Goal: Information Seeking & Learning: Learn about a topic

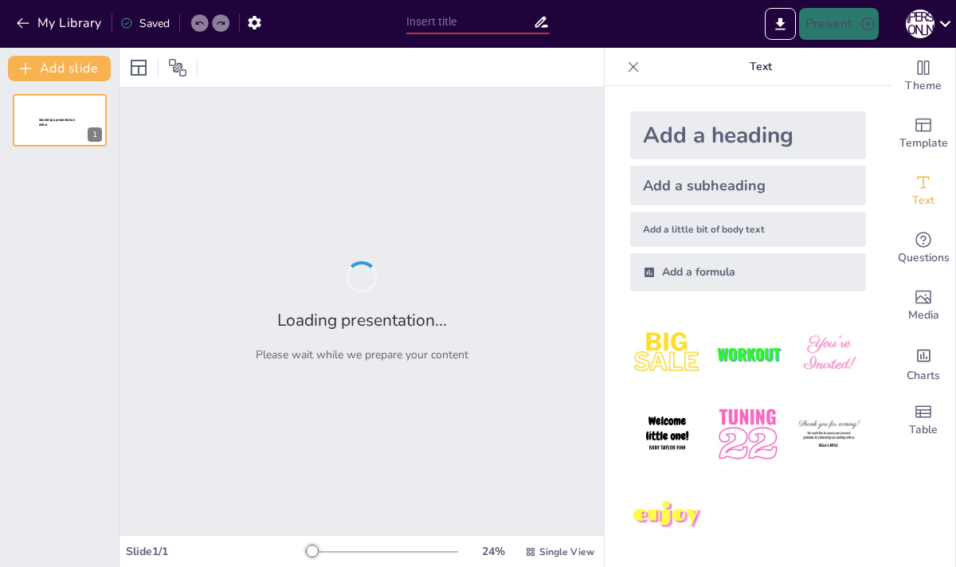
type input "Визначення масової частки хімічного елементу в речовині"
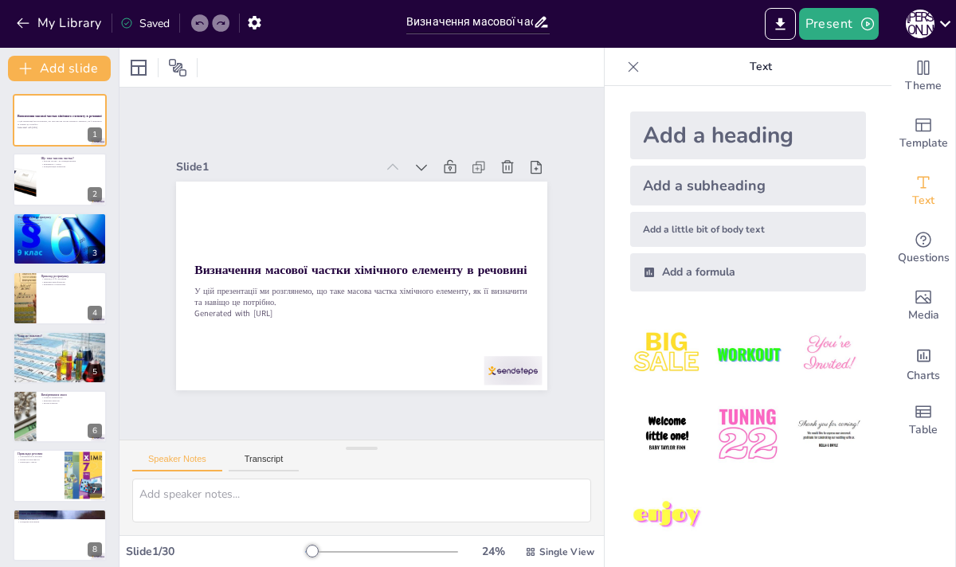
checkbox input "true"
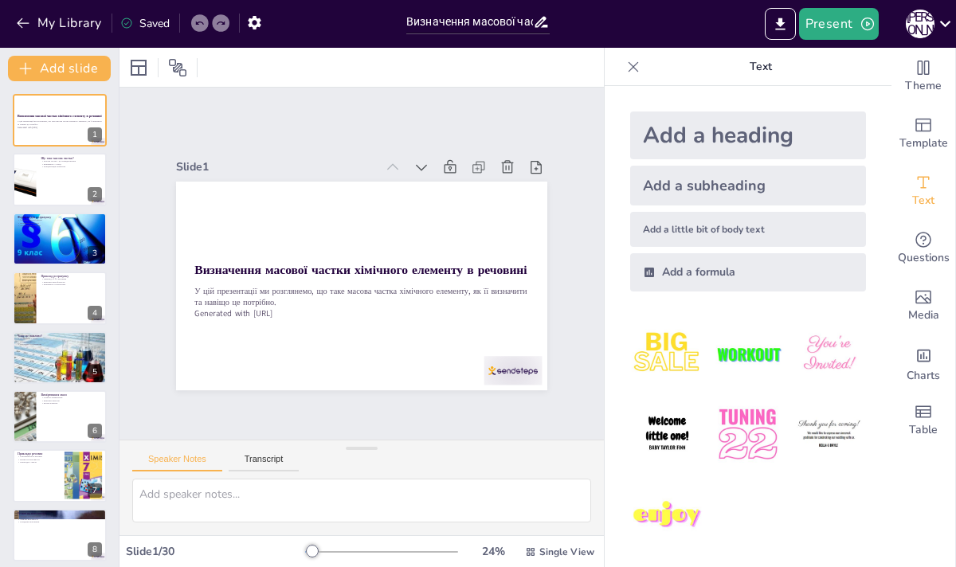
checkbox input "true"
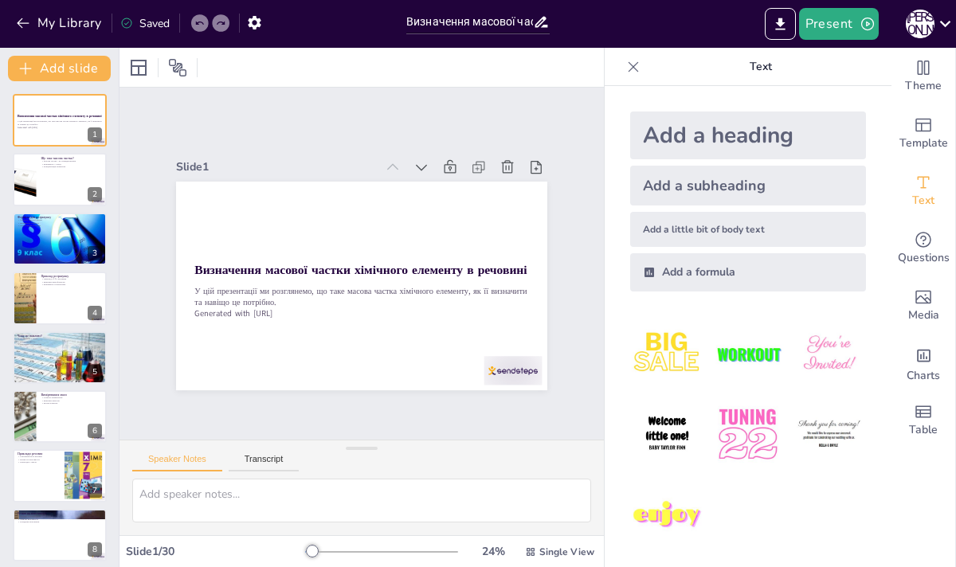
checkbox input "true"
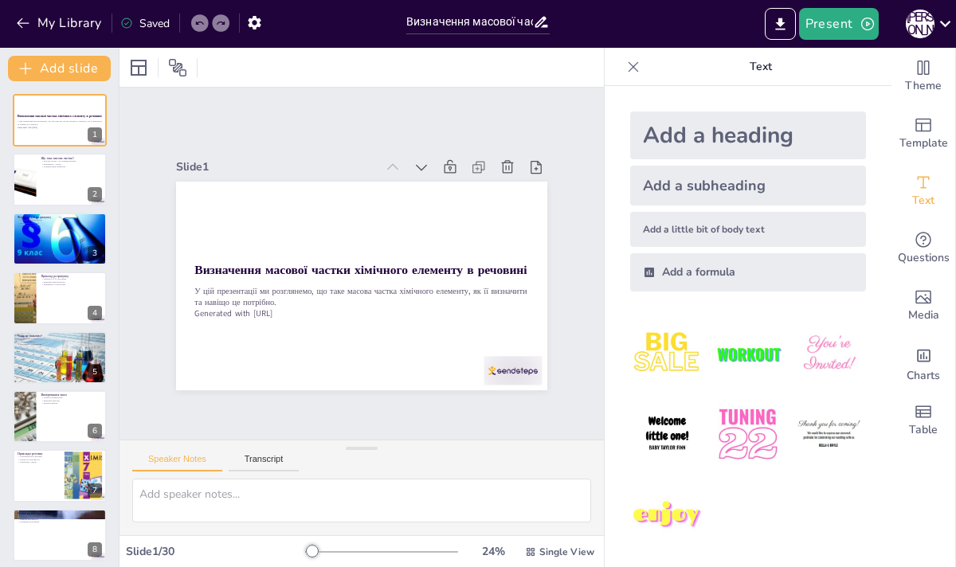
checkbox input "true"
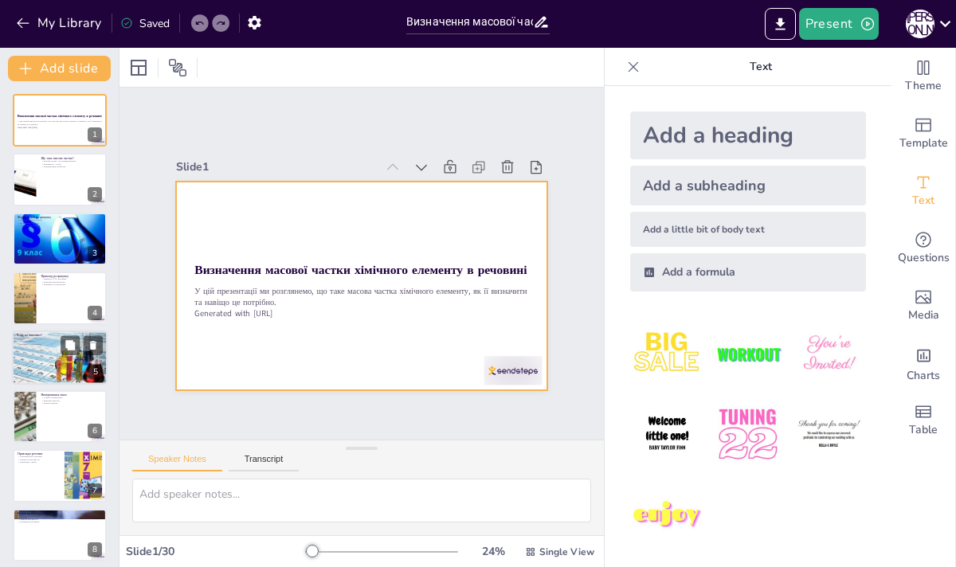
checkbox input "true"
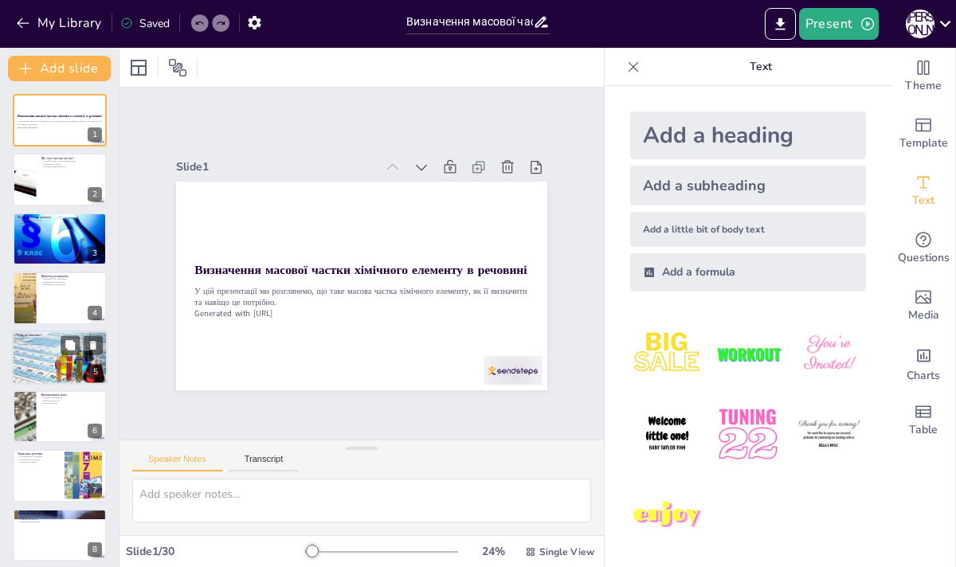
checkbox input "true"
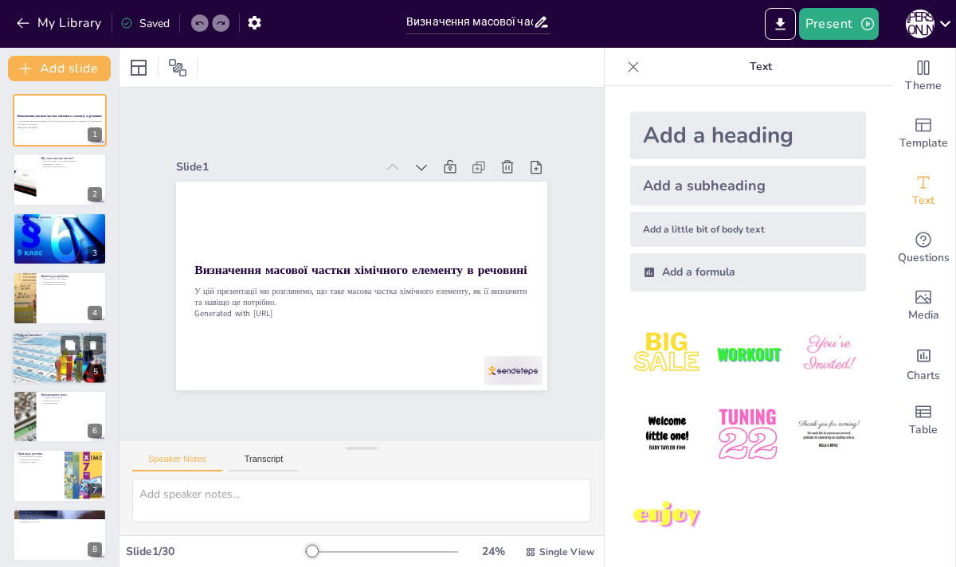
click at [36, 357] on div at bounding box center [59, 357] width 103 height 54
type textarea "Loremi dolorsi ametco a elitsed doe temporinc utlabore etdolore m aliqu. En adm…"
checkbox input "true"
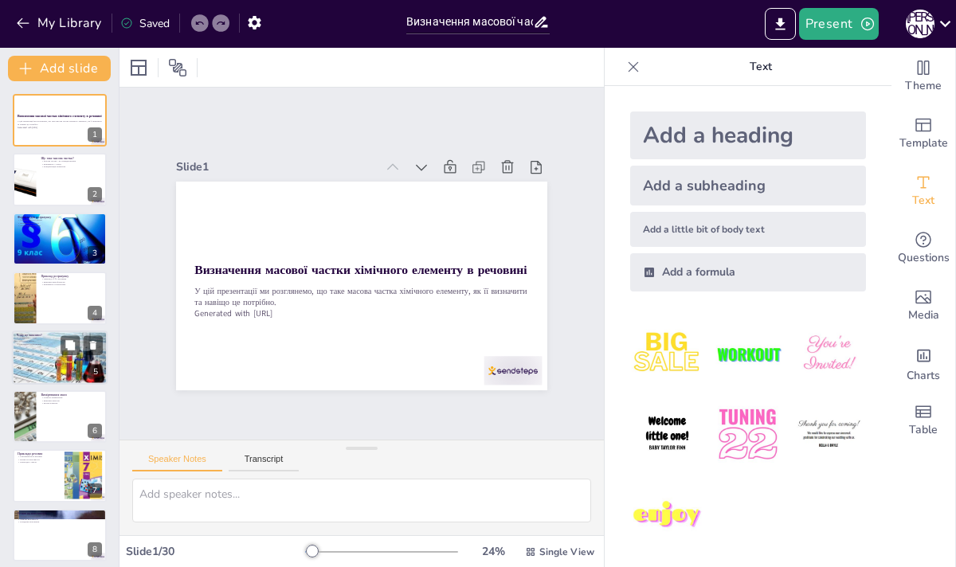
checkbox input "true"
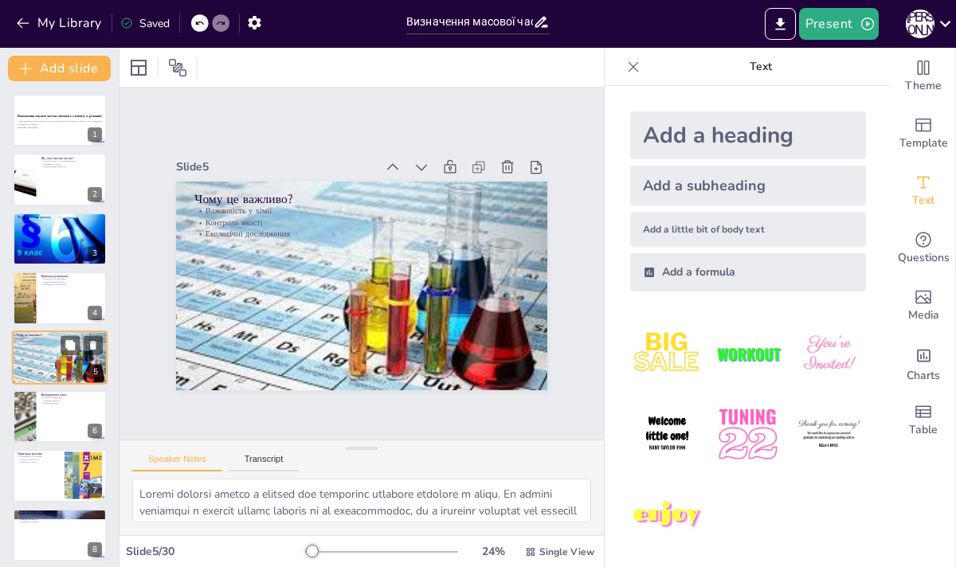
scroll to position [33, 0]
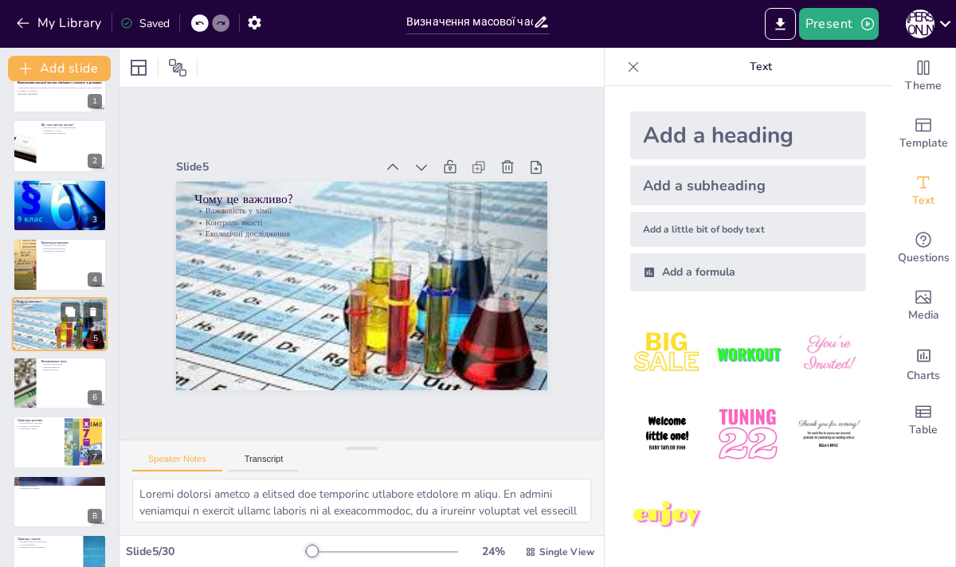
checkbox input "true"
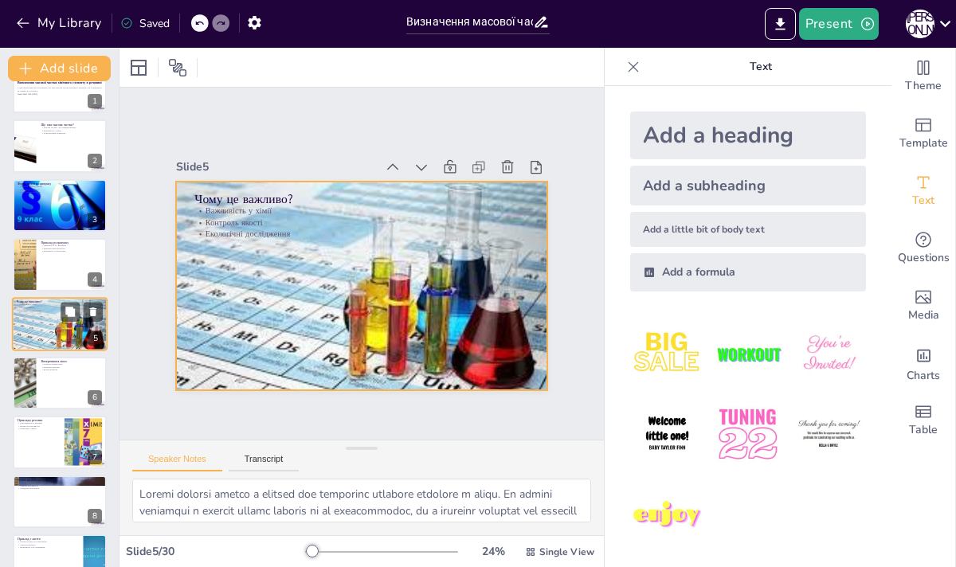
checkbox input "true"
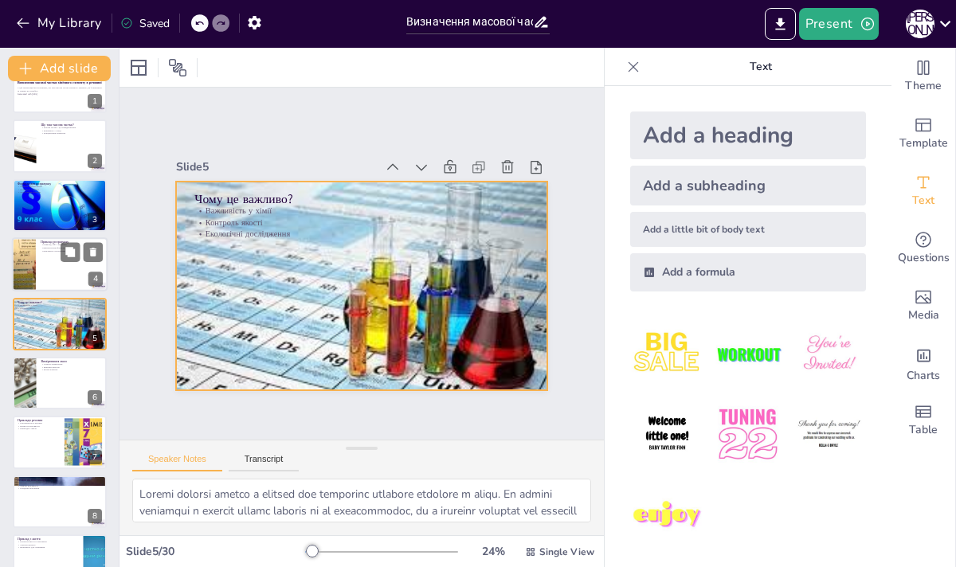
checkbox input "true"
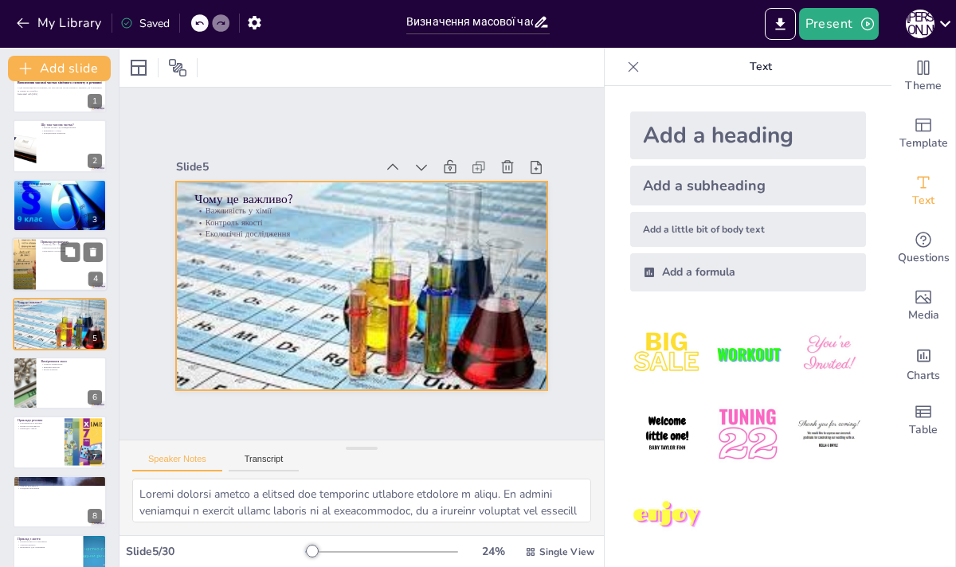
checkbox input "true"
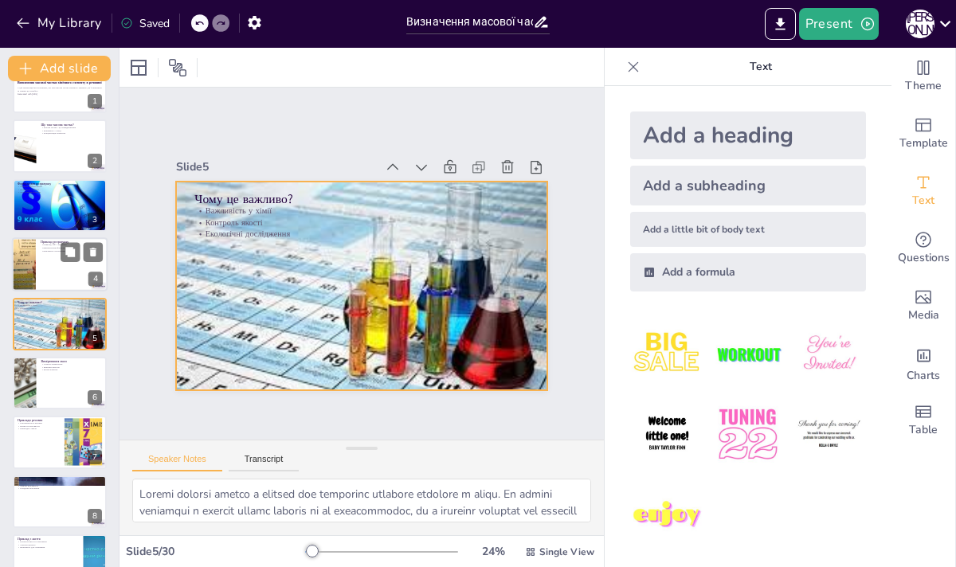
checkbox input "true"
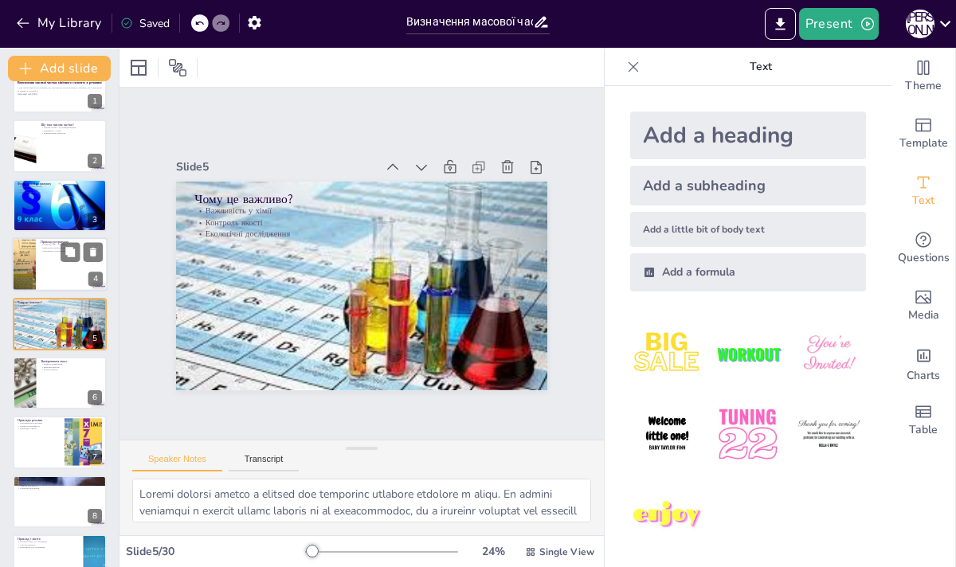
click at [52, 262] on div at bounding box center [60, 264] width 96 height 54
type textarea "Цей приклад демонструє, як легко можна розрахувати масову частку, використовуюч…"
checkbox input "true"
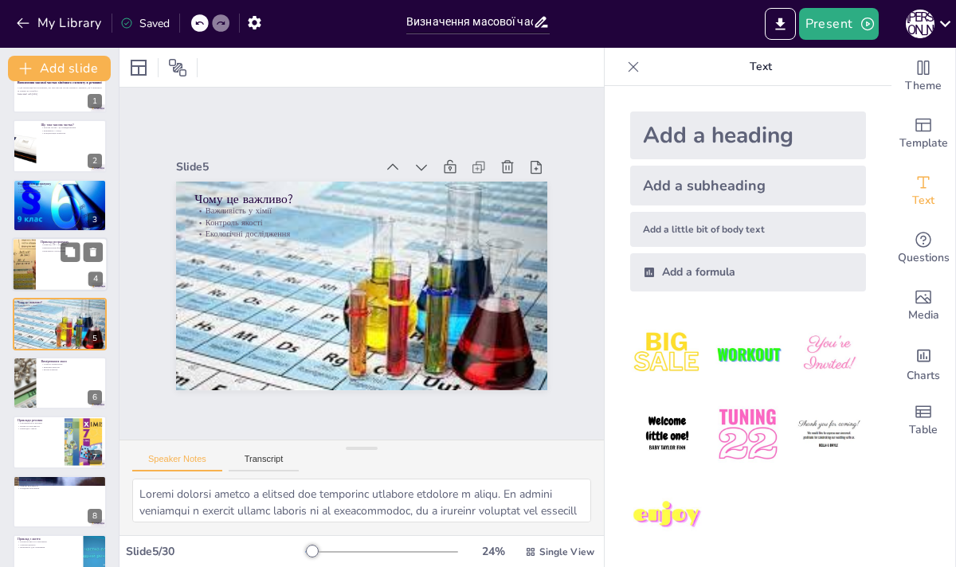
checkbox input "true"
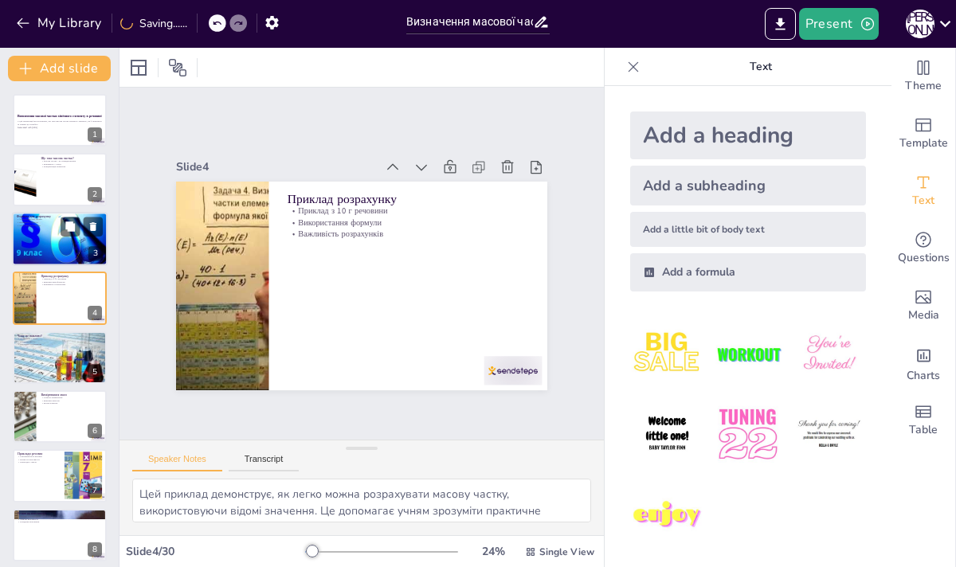
checkbox input "true"
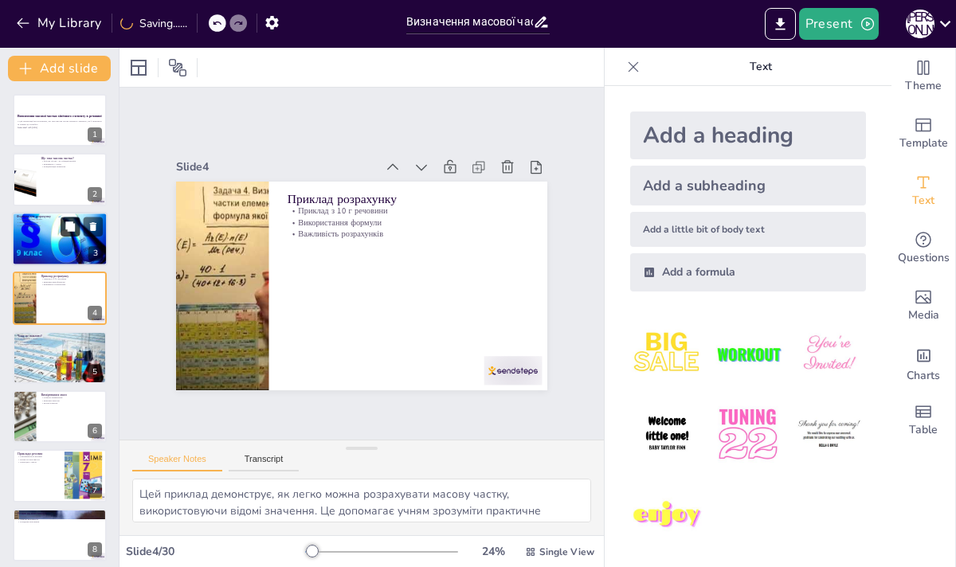
checkbox input "true"
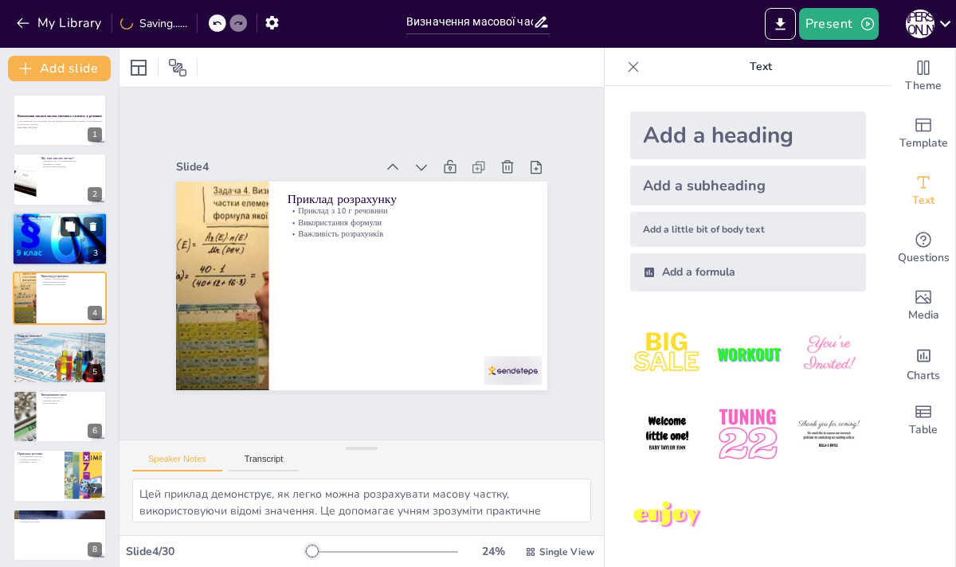
checkbox input "true"
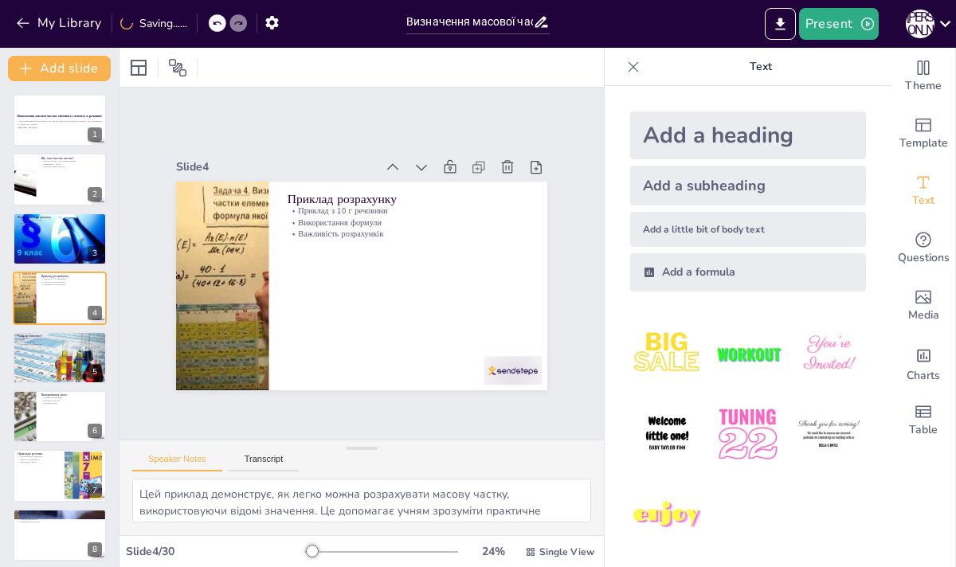
checkbox input "true"
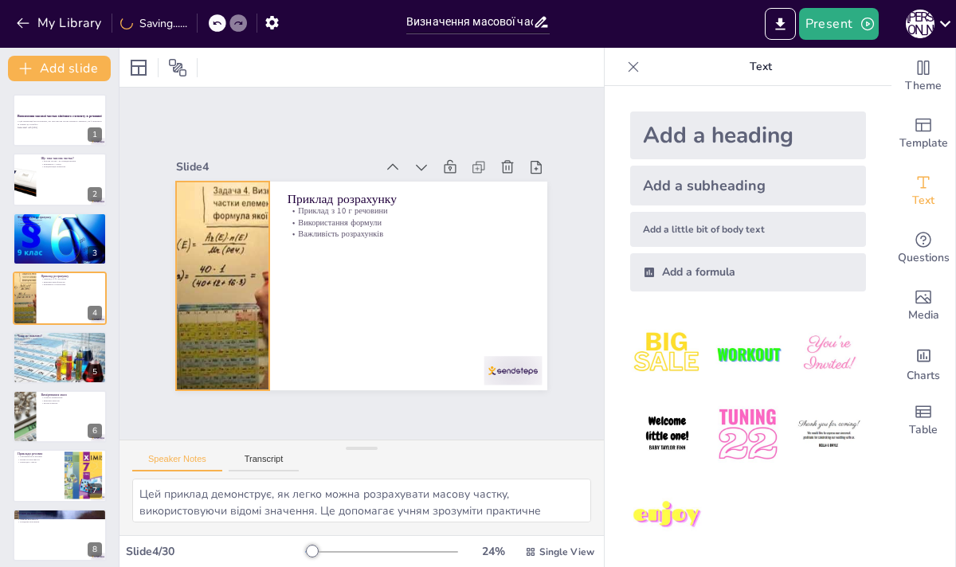
checkbox input "true"
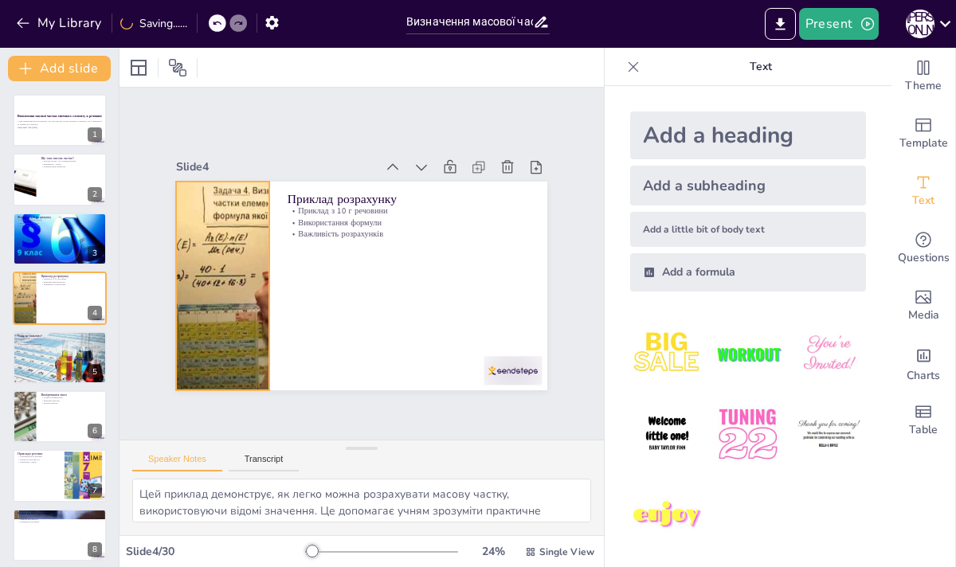
checkbox input "true"
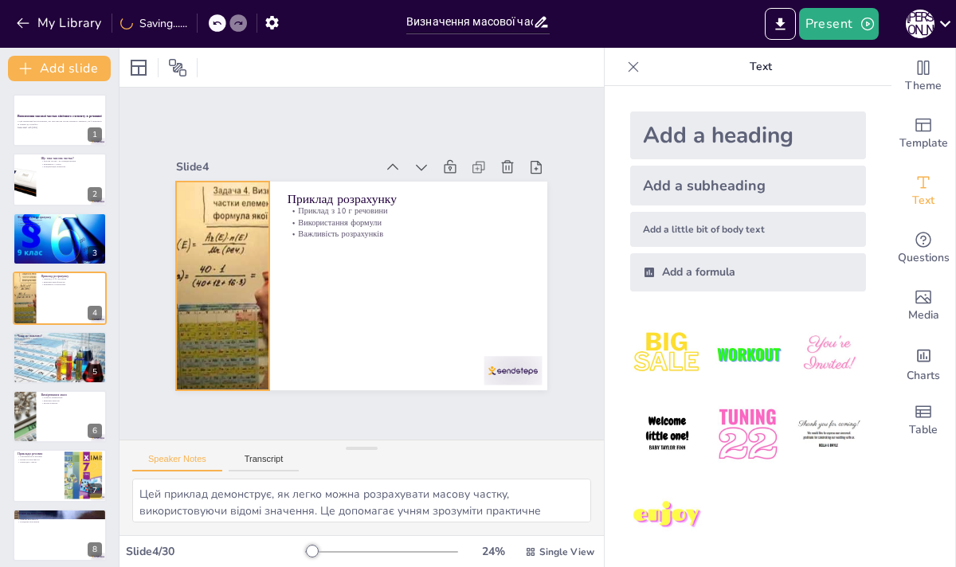
checkbox input "true"
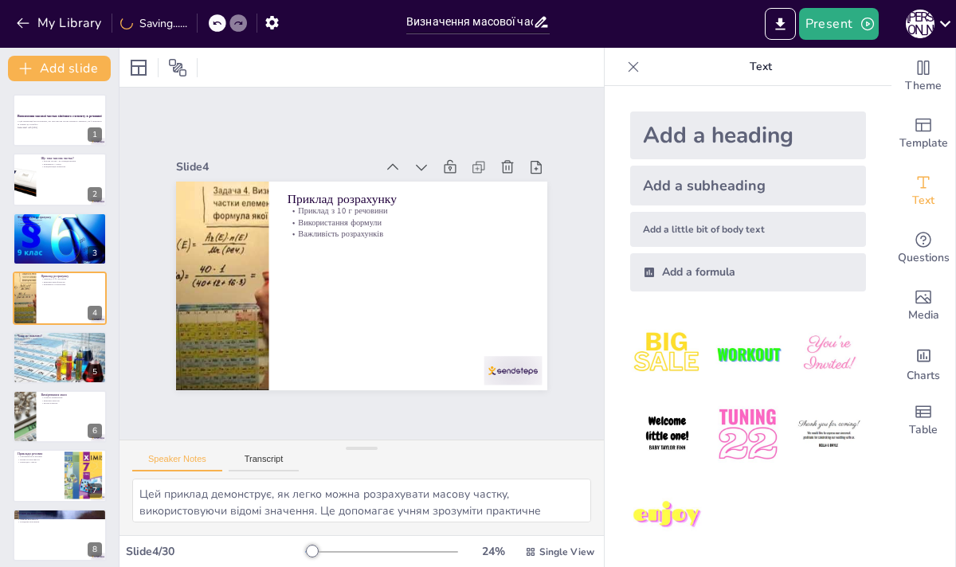
checkbox input "true"
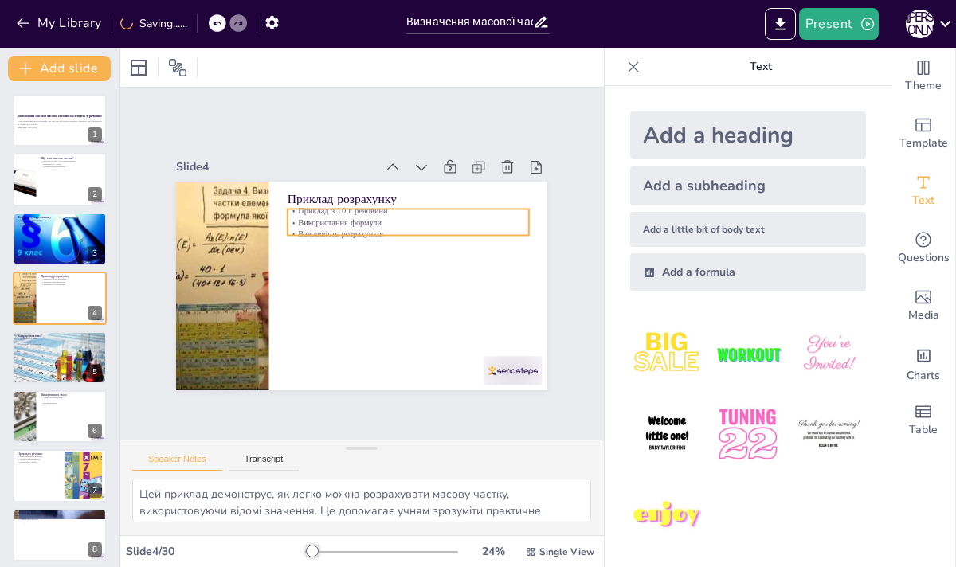
checkbox input "true"
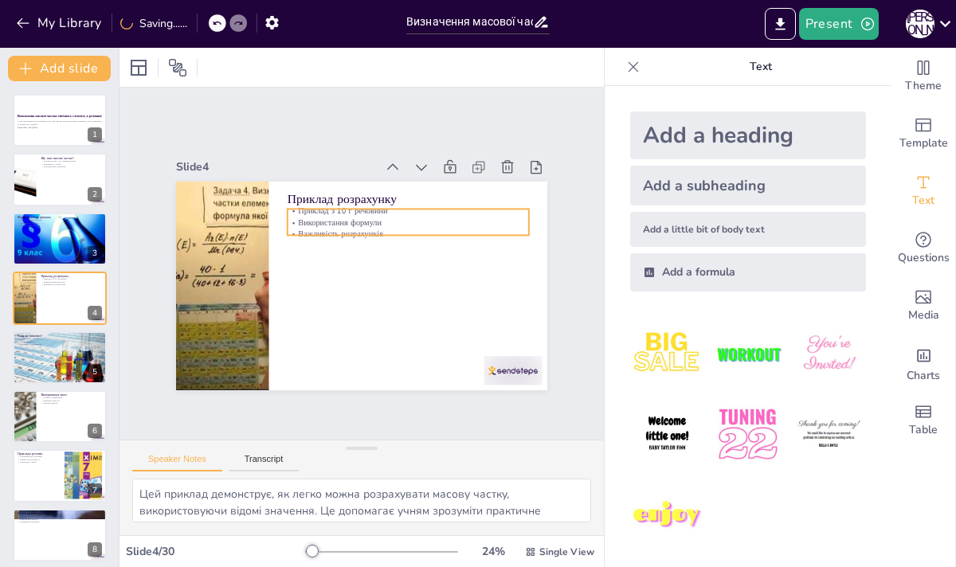
checkbox input "true"
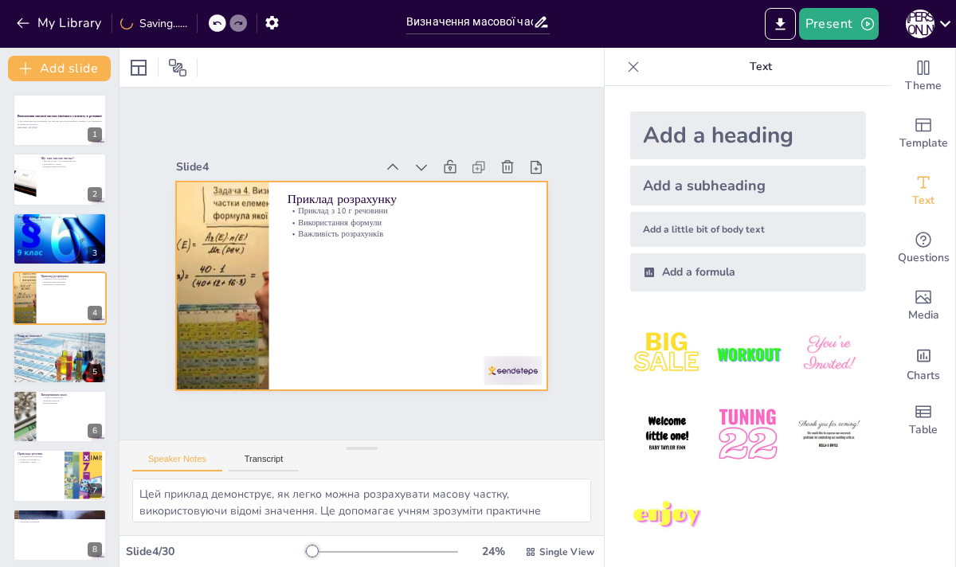
checkbox input "true"
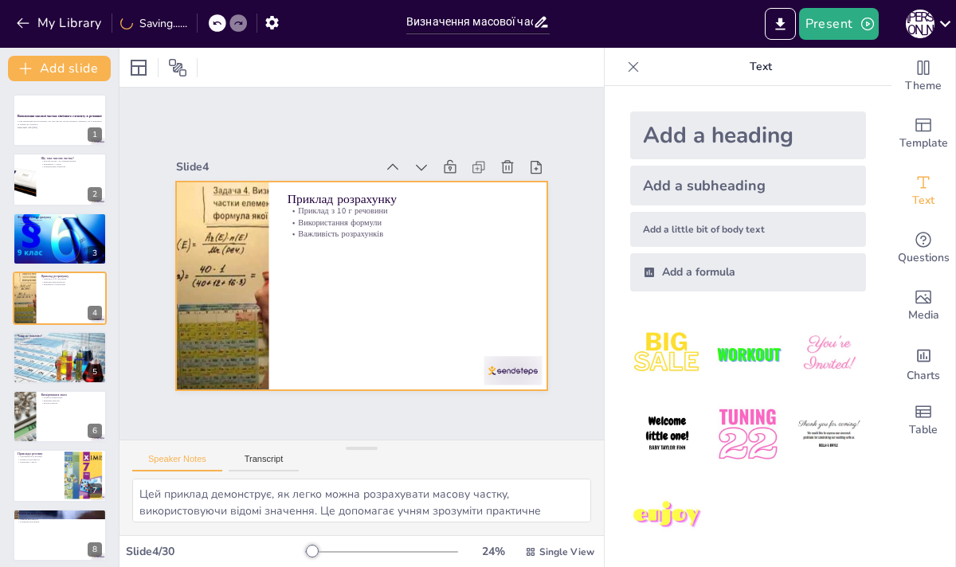
checkbox input "true"
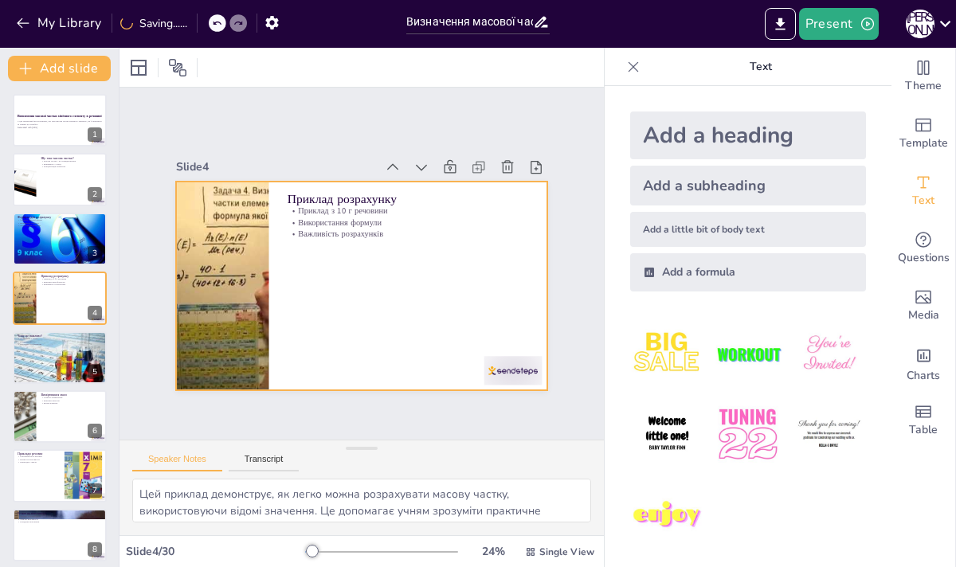
checkbox input "true"
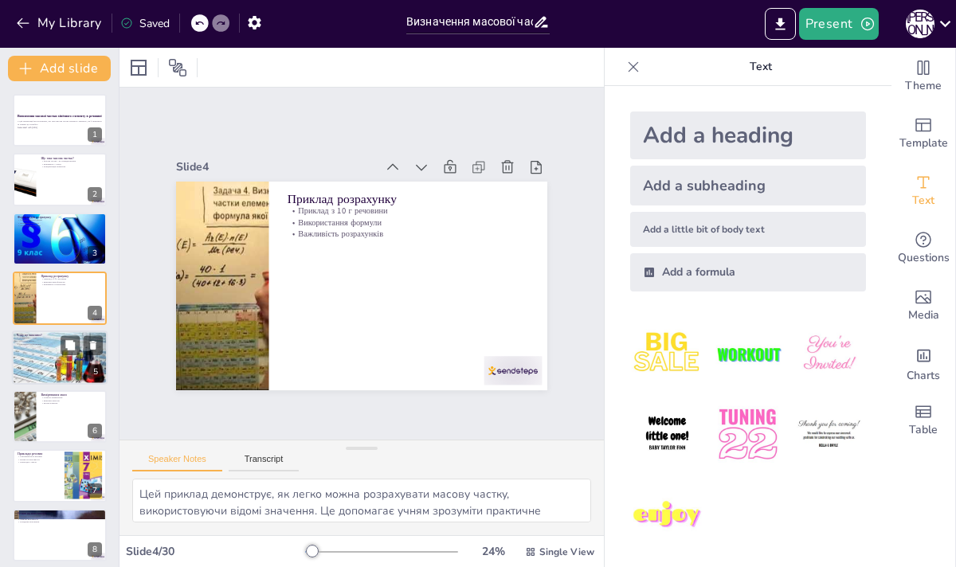
checkbox input "true"
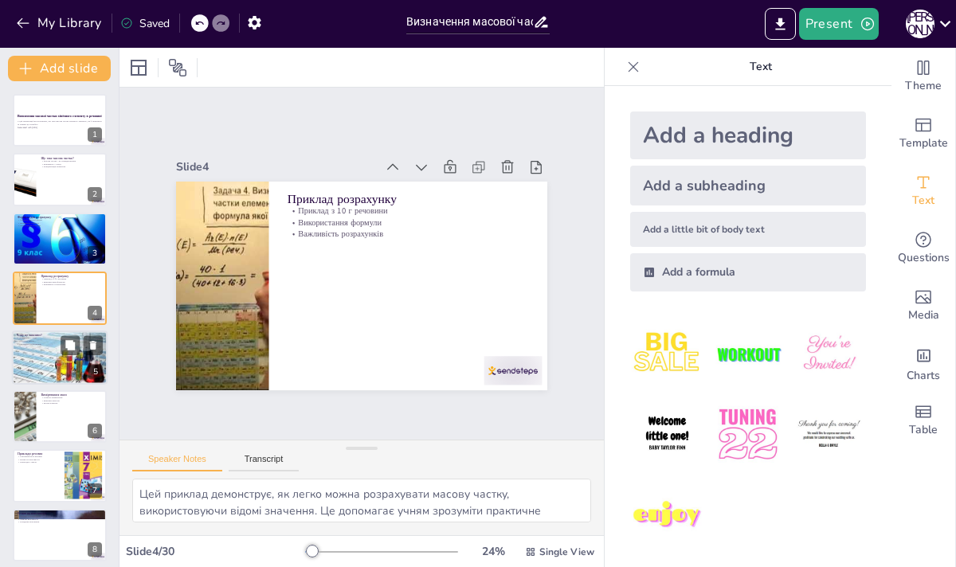
checkbox input "true"
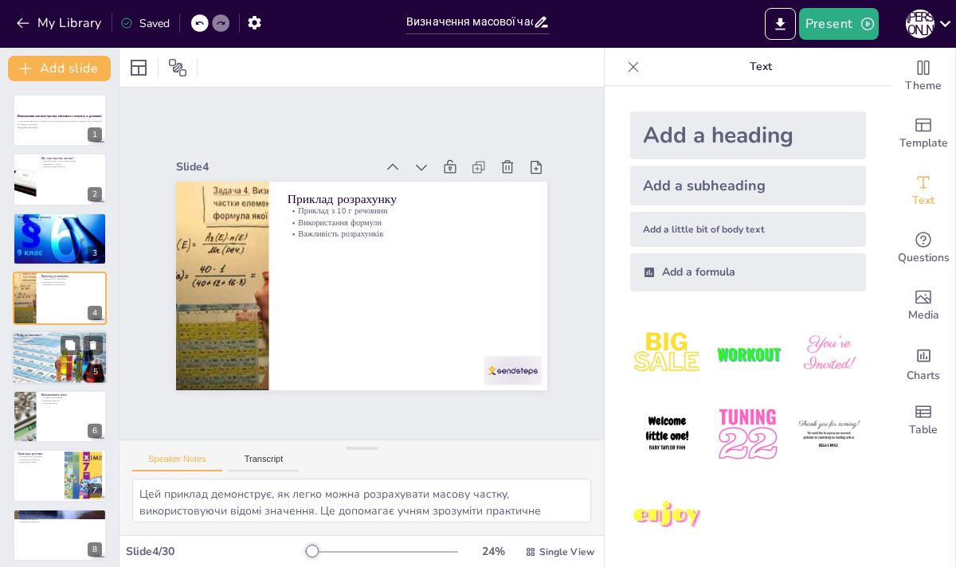
checkbox input "true"
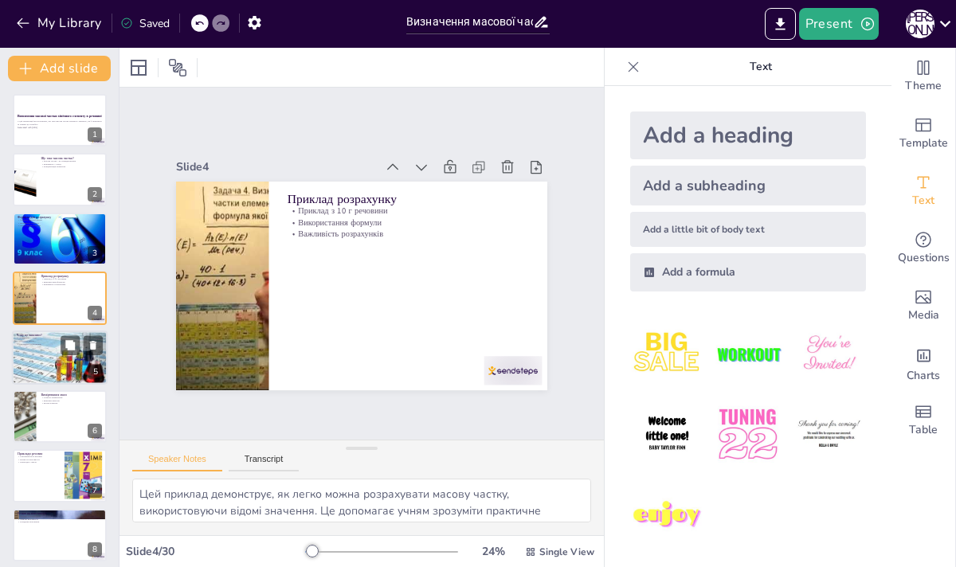
checkbox input "true"
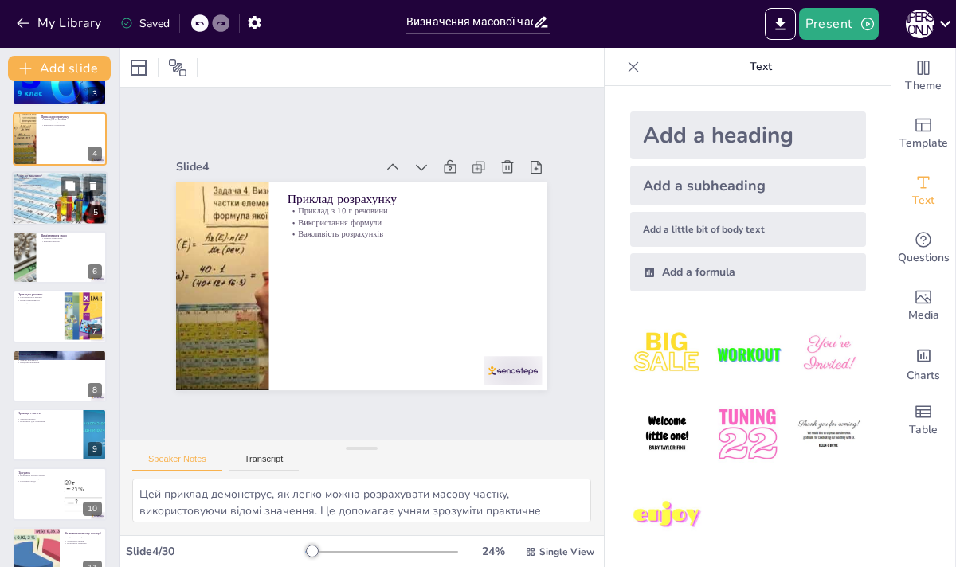
checkbox input "true"
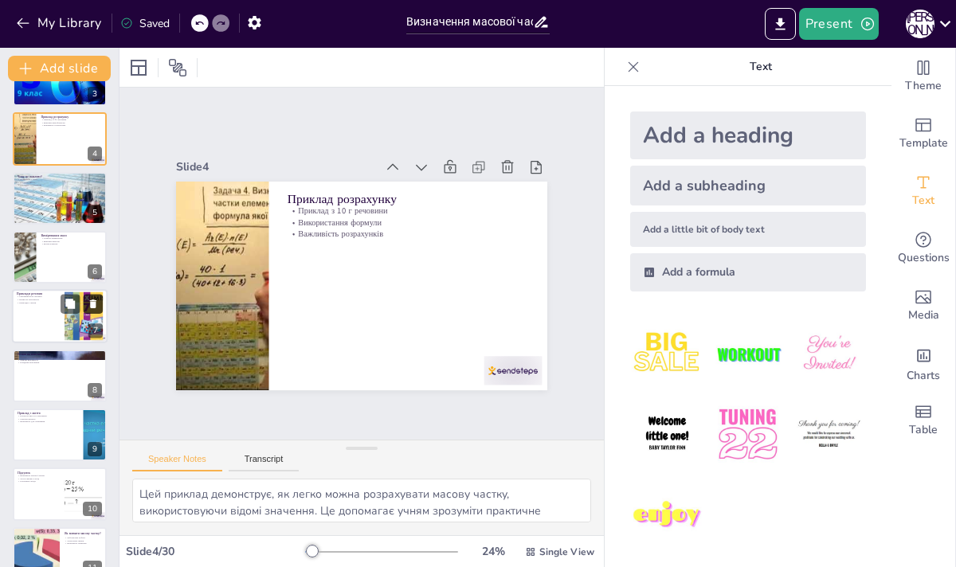
checkbox input "true"
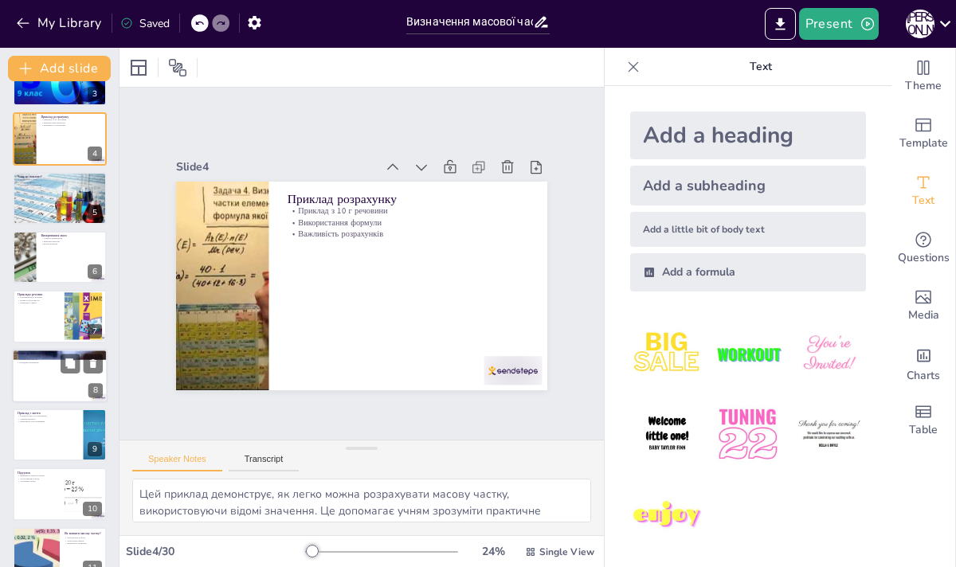
checkbox input "true"
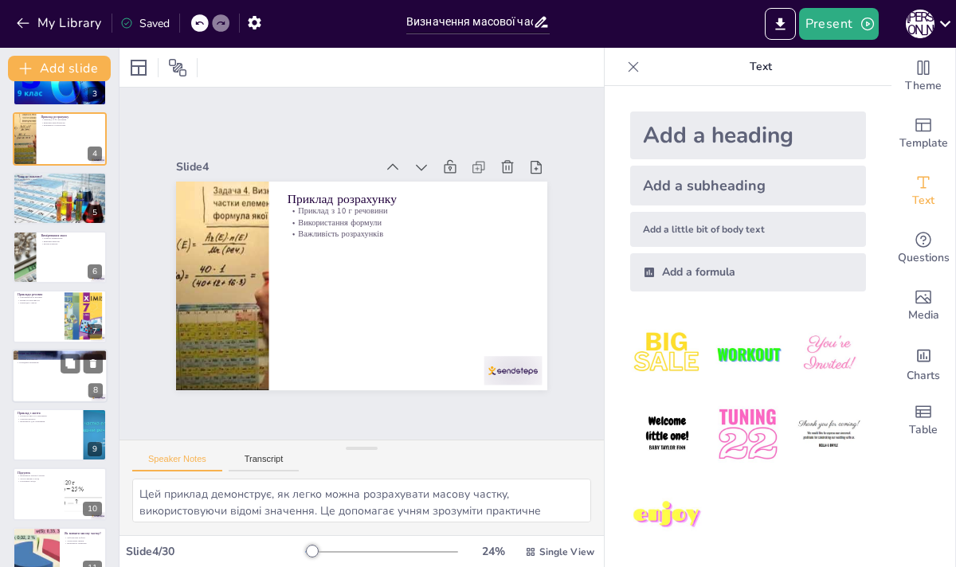
checkbox input "true"
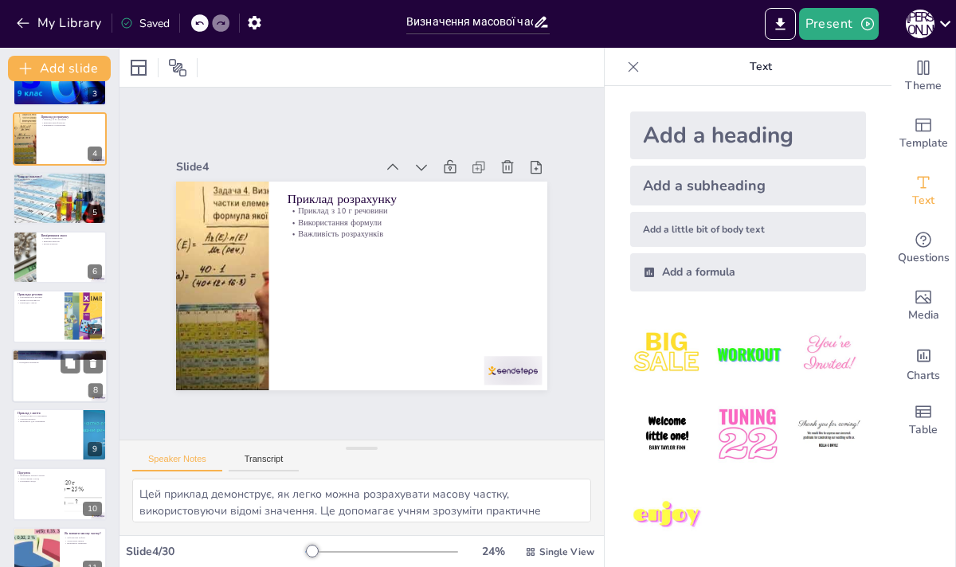
checkbox input "true"
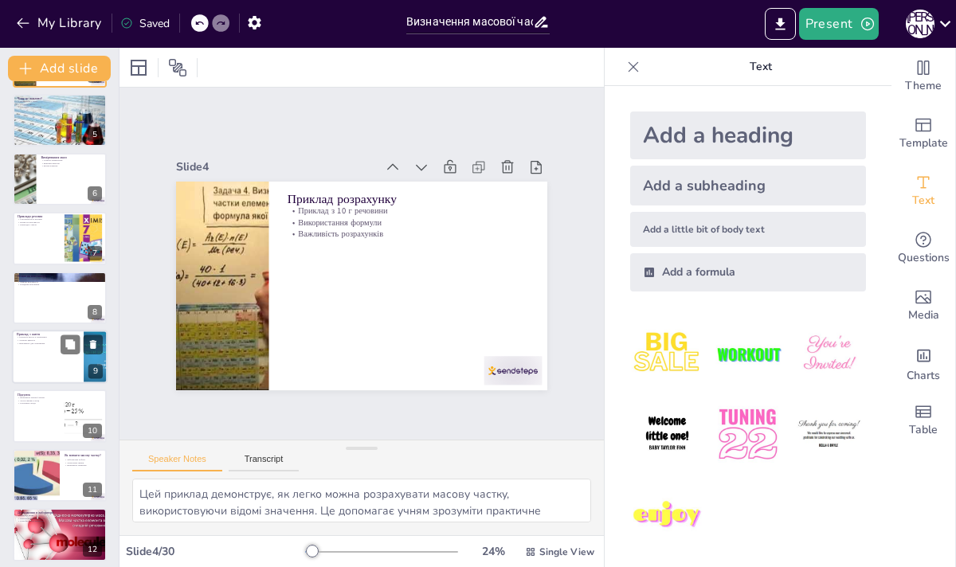
checkbox input "true"
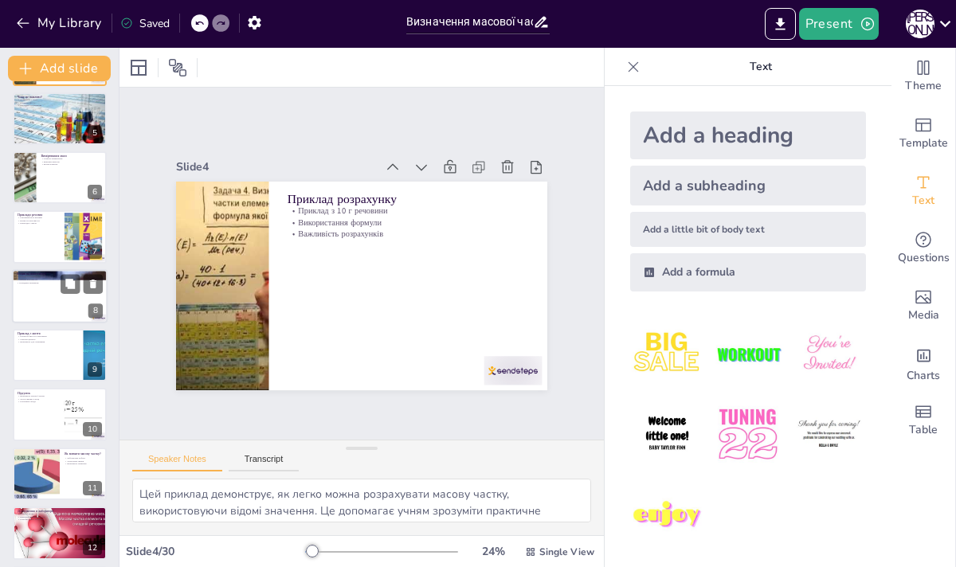
checkbox input "true"
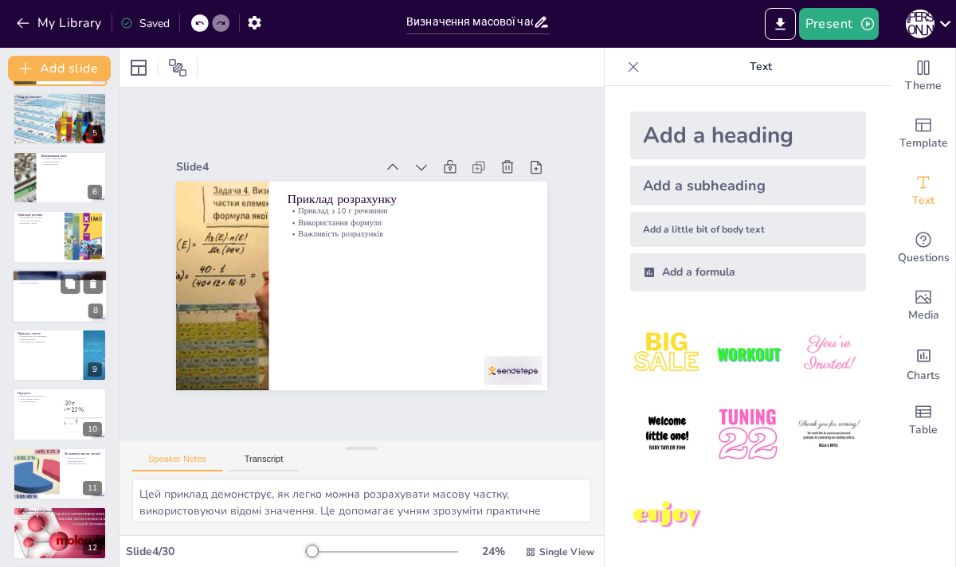
checkbox input "true"
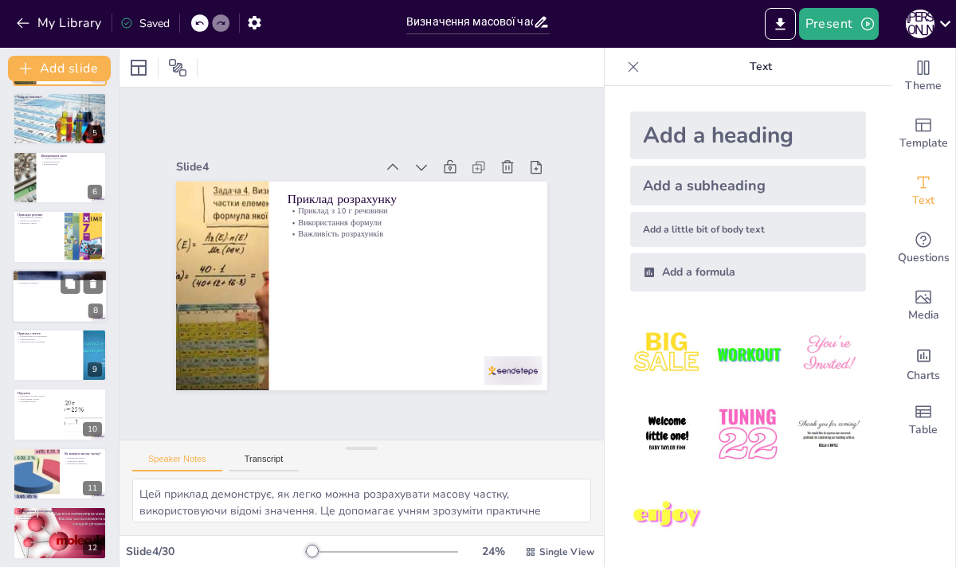
click at [49, 312] on div at bounding box center [60, 296] width 96 height 54
type textarea "Фізичні властивості речовини, такі як щільність, безпосередньо залежать від мас…"
checkbox input "true"
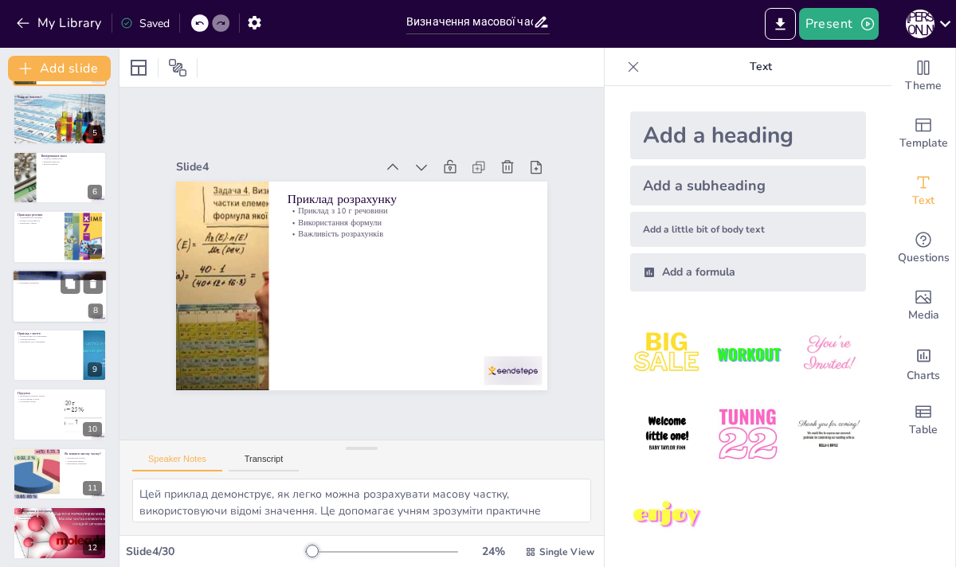
checkbox input "true"
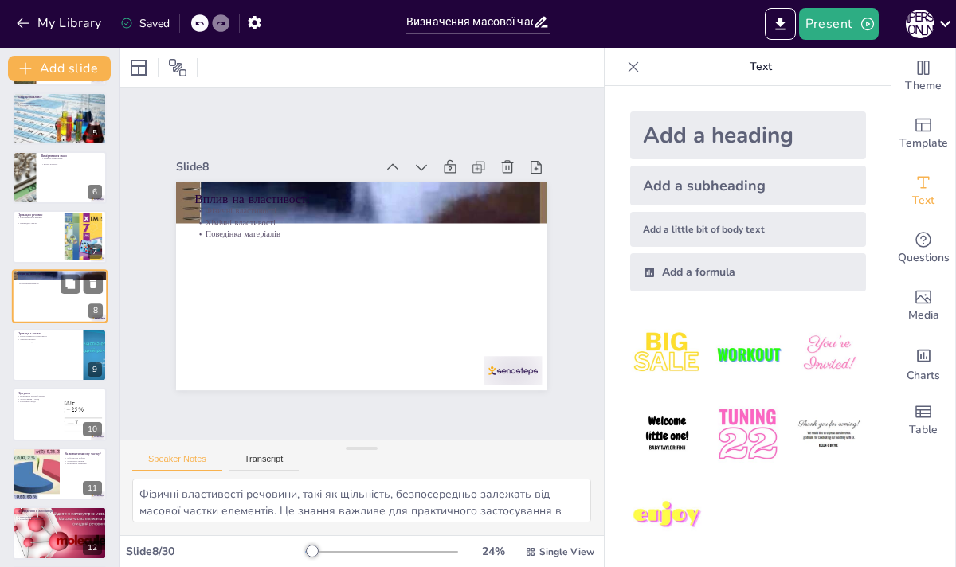
scroll to position [211, 0]
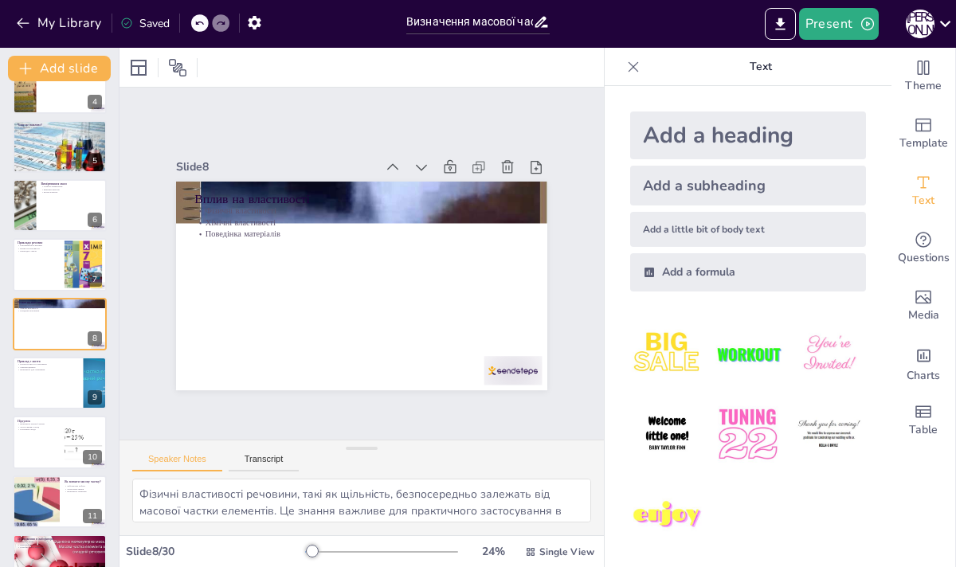
checkbox input "true"
click at [41, 385] on div at bounding box center [60, 383] width 94 height 53
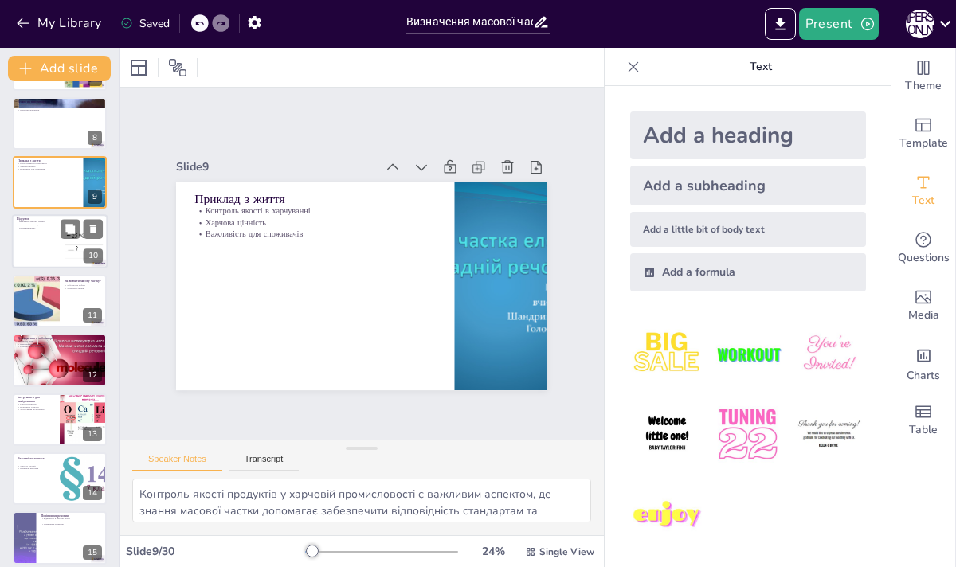
scroll to position [429, 0]
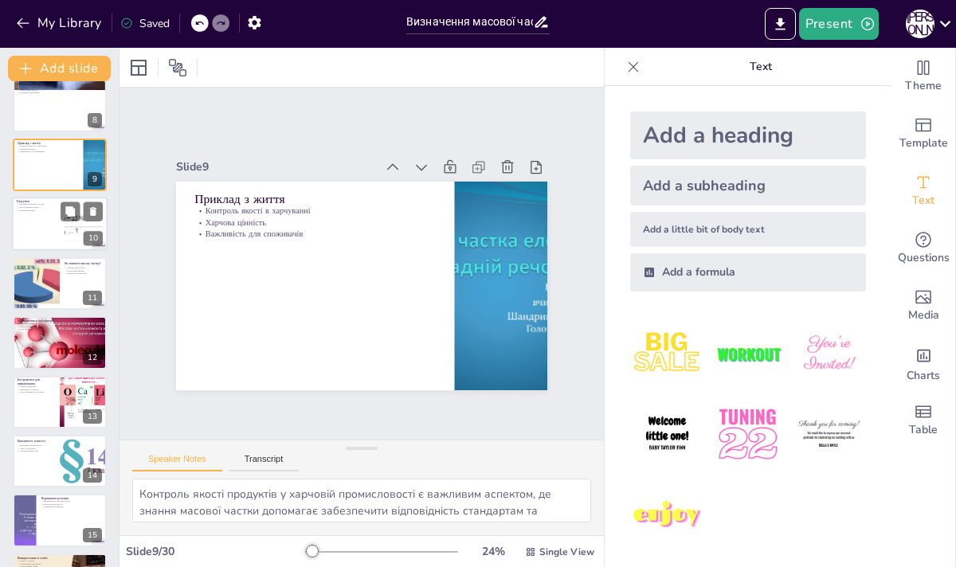
click at [39, 386] on p "Різні інструменти" at bounding box center [36, 386] width 37 height 3
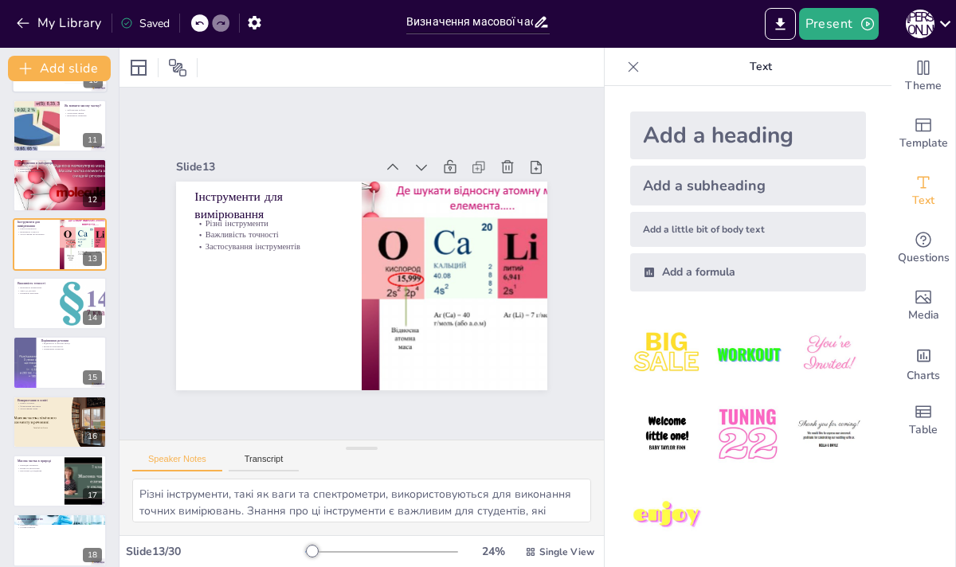
click at [39, 386] on div at bounding box center [60, 362] width 94 height 53
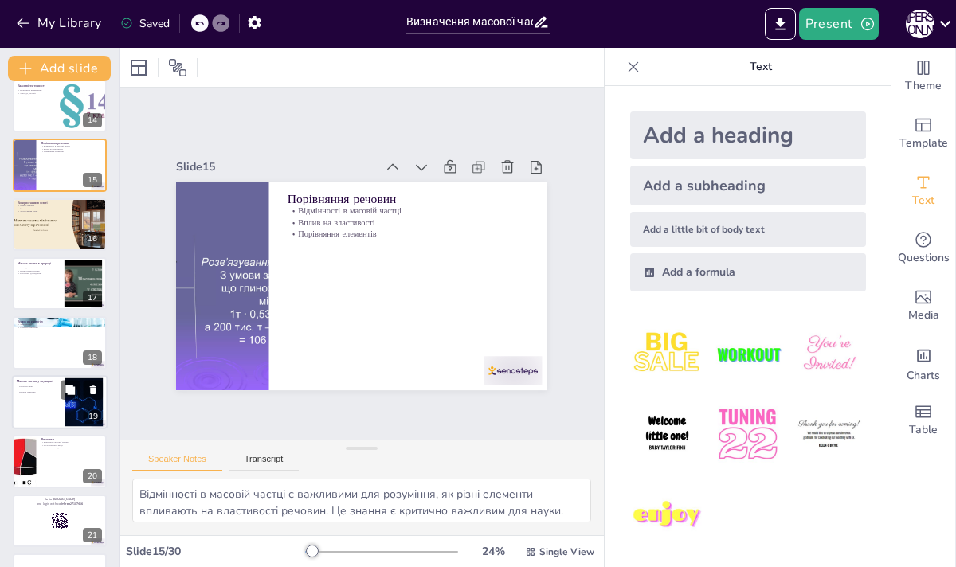
click at [32, 389] on p "Діагностика" at bounding box center [38, 388] width 43 height 3
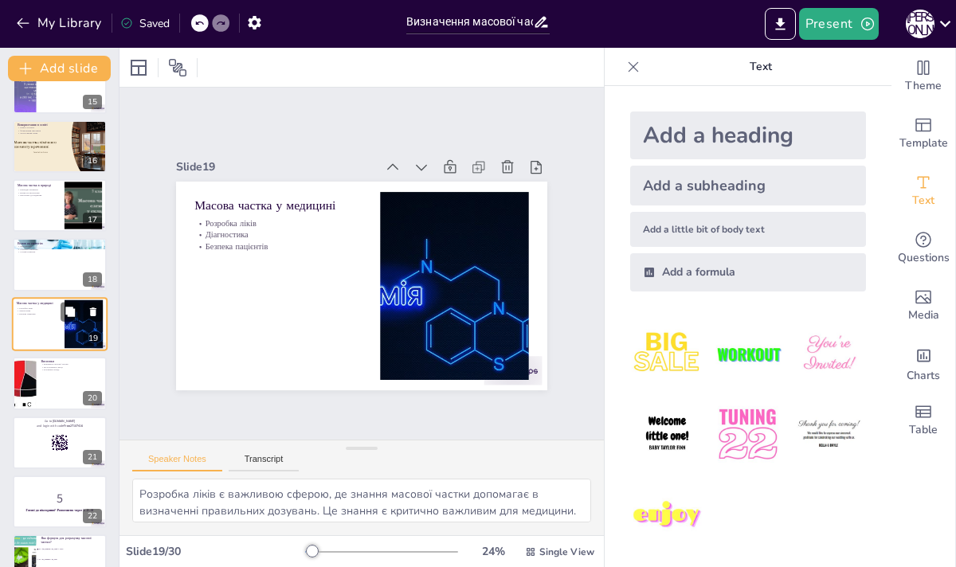
scroll to position [942, 0]
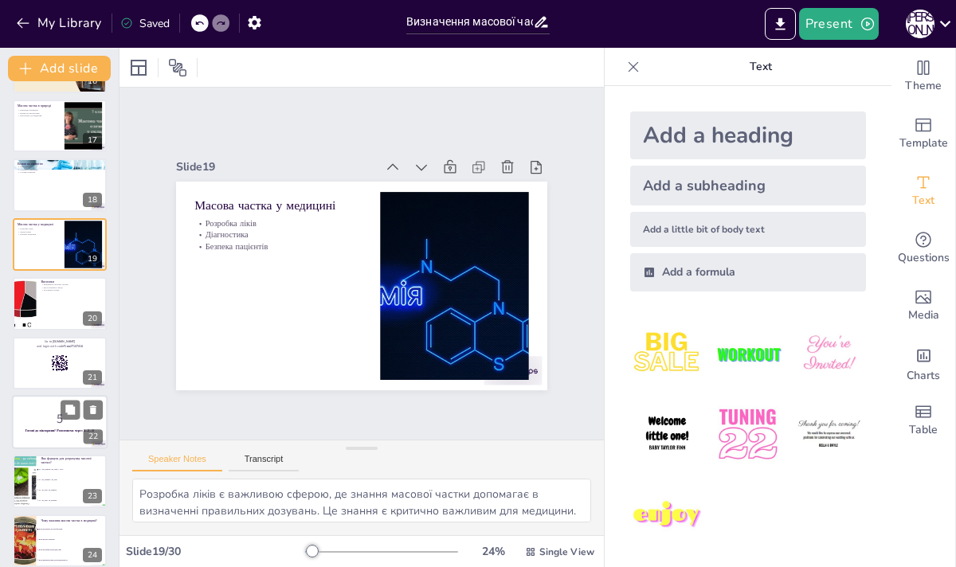
click at [40, 431] on strong "Готові до вікторини? Розпочнемо через 3...2...1!" at bounding box center [59, 430] width 69 height 4
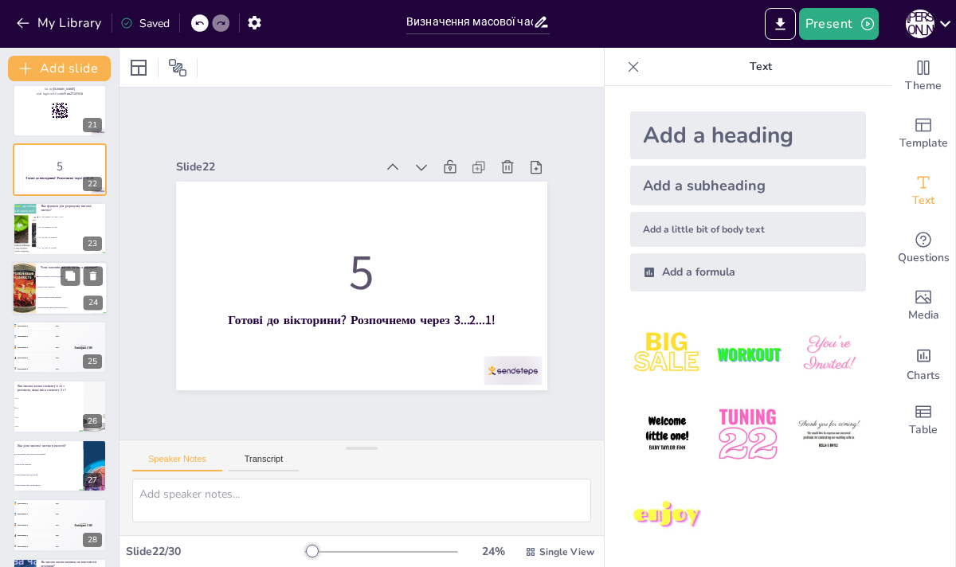
scroll to position [1199, 0]
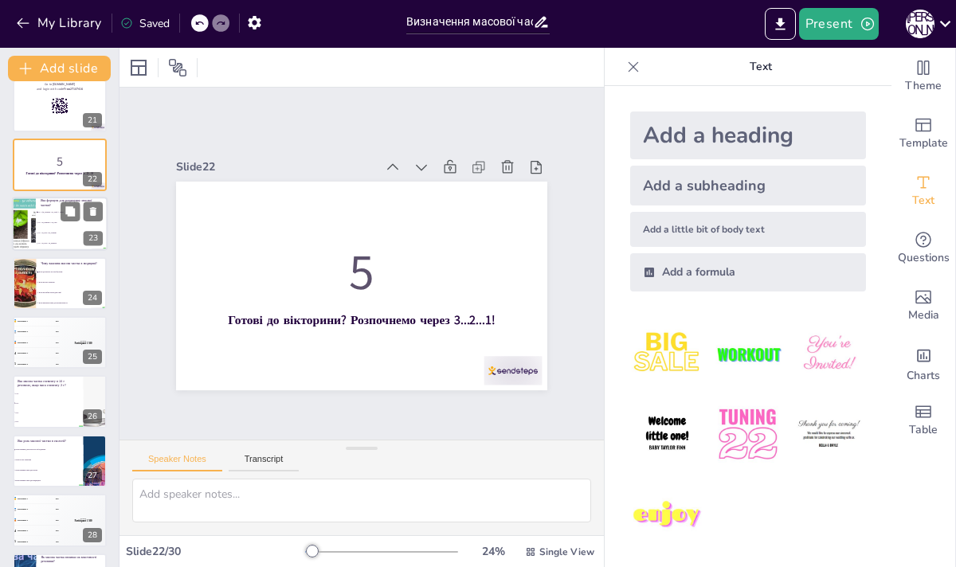
click at [41, 229] on li "W = m_total / m_element" at bounding box center [72, 234] width 72 height 10
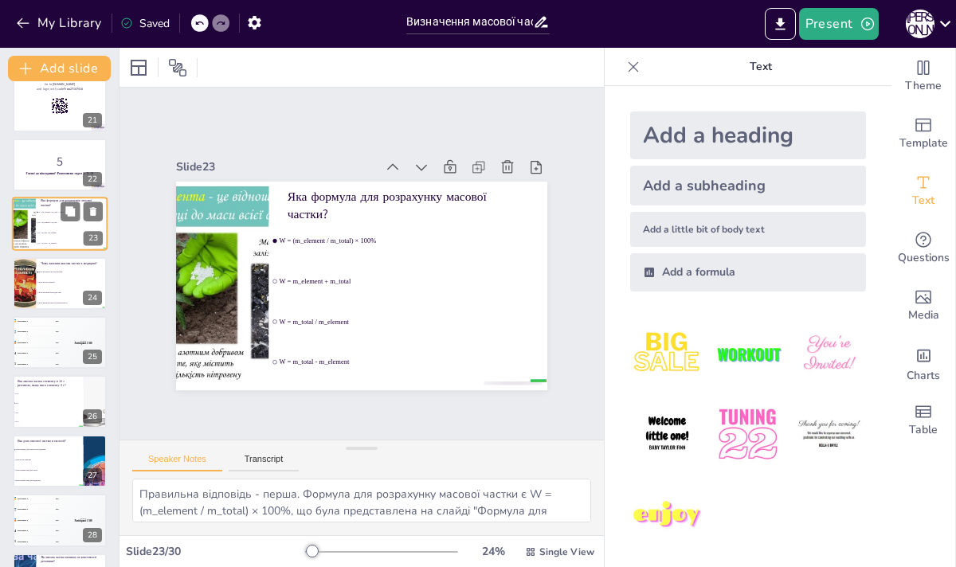
scroll to position [1099, 0]
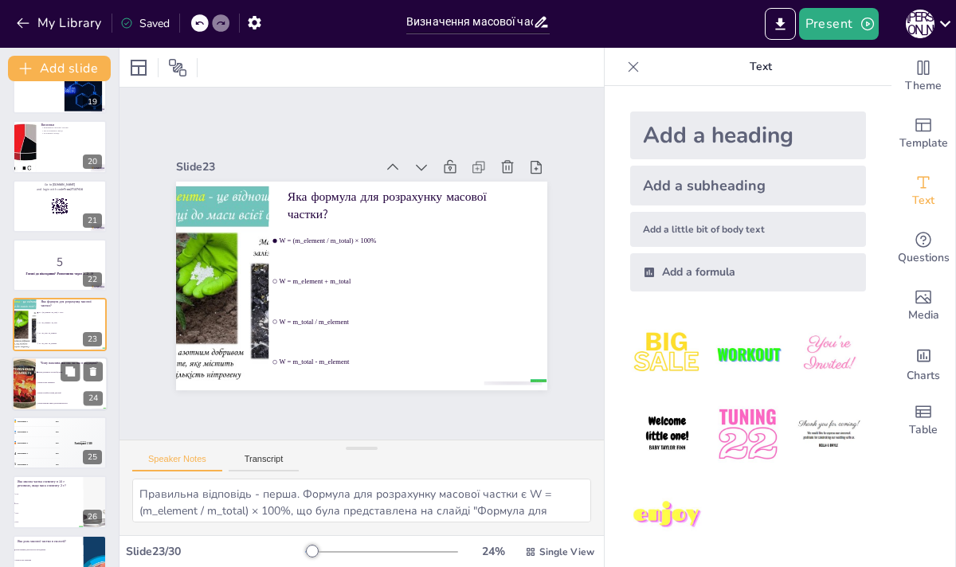
click at [57, 375] on li "Вона допомагає в розробці ліків" at bounding box center [72, 372] width 72 height 10
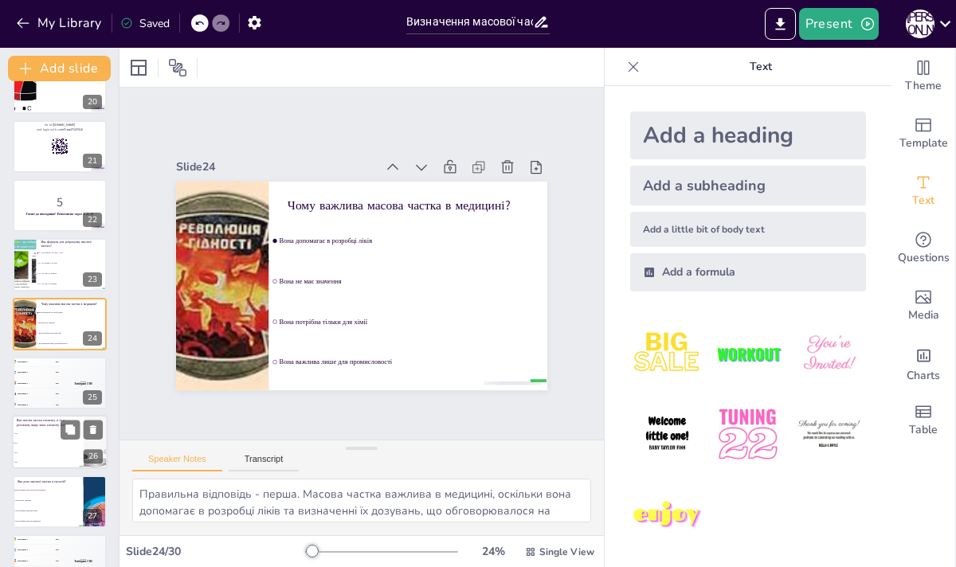
click at [41, 454] on li "30%" at bounding box center [48, 453] width 72 height 10
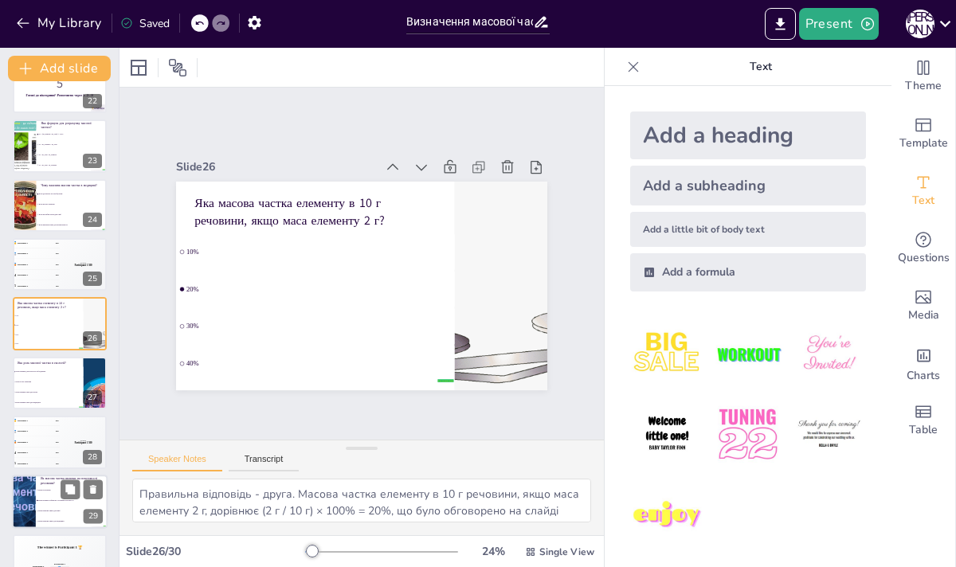
click at [41, 507] on li "Вона важлива лише для хімії" at bounding box center [72, 511] width 72 height 10
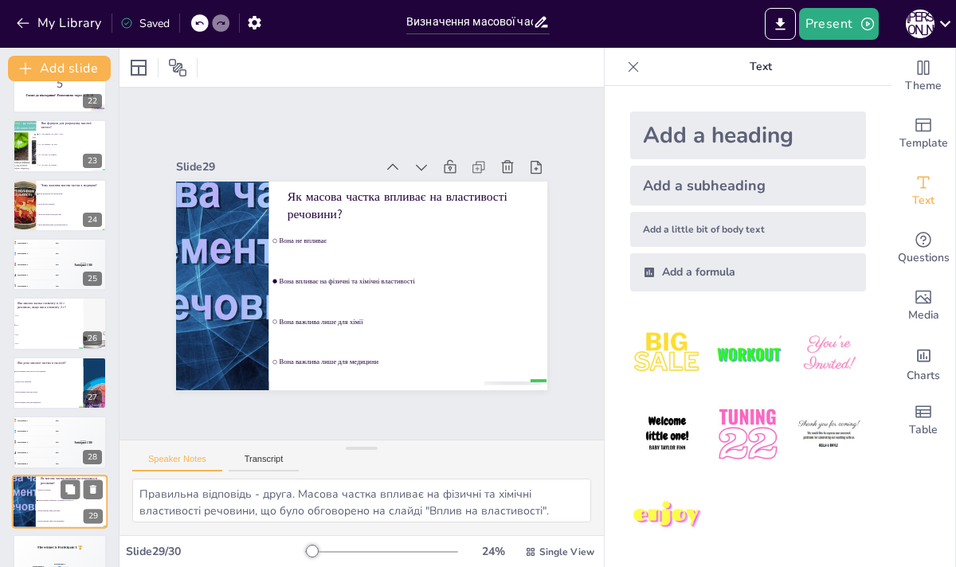
scroll to position [1310, 0]
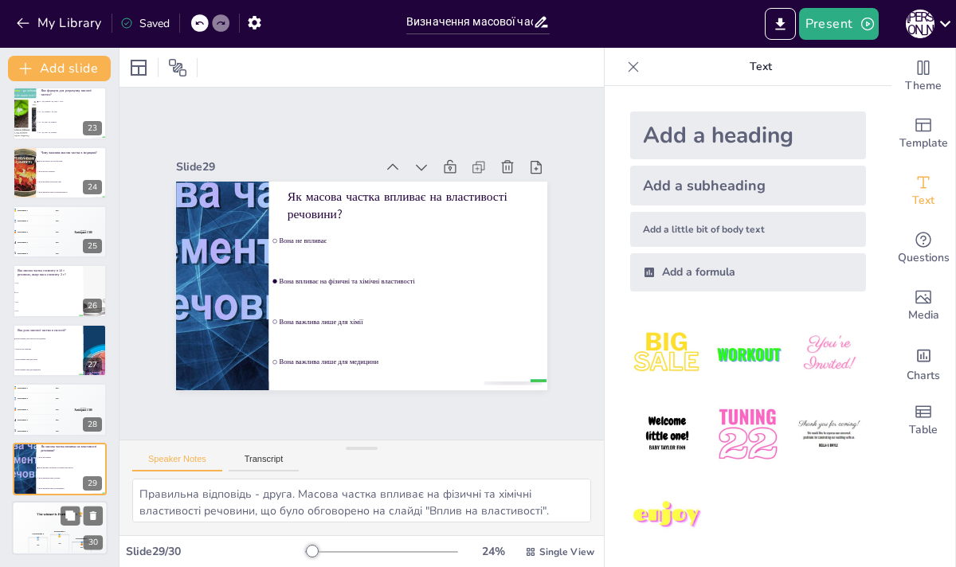
click at [68, 528] on div "The winner is Participant 1 🏆 Participant 2 🥈 400 Participant 1 🥇 500 Participa…" at bounding box center [60, 528] width 96 height 54
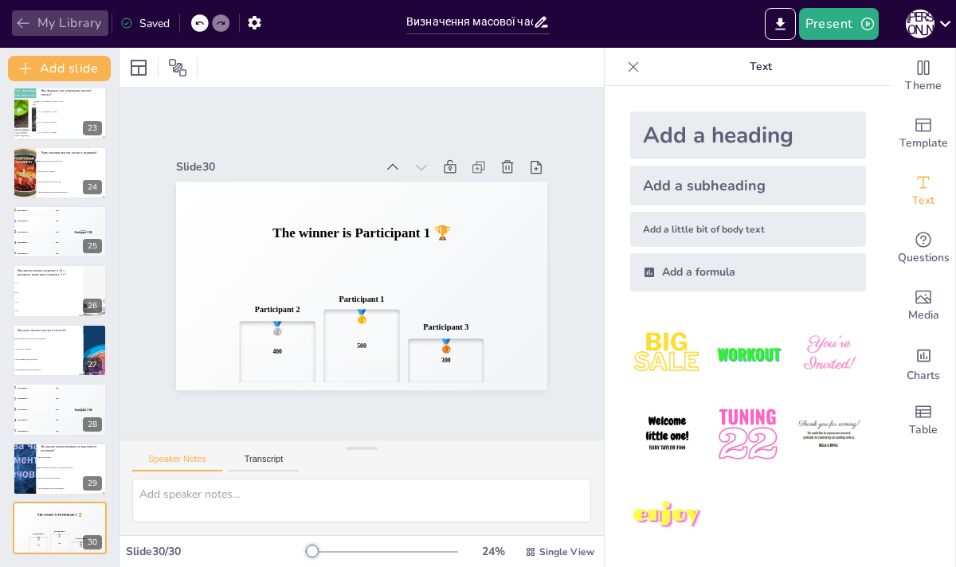
click at [48, 23] on button "My Library" at bounding box center [60, 22] width 96 height 25
